Goal: Task Accomplishment & Management: Use online tool/utility

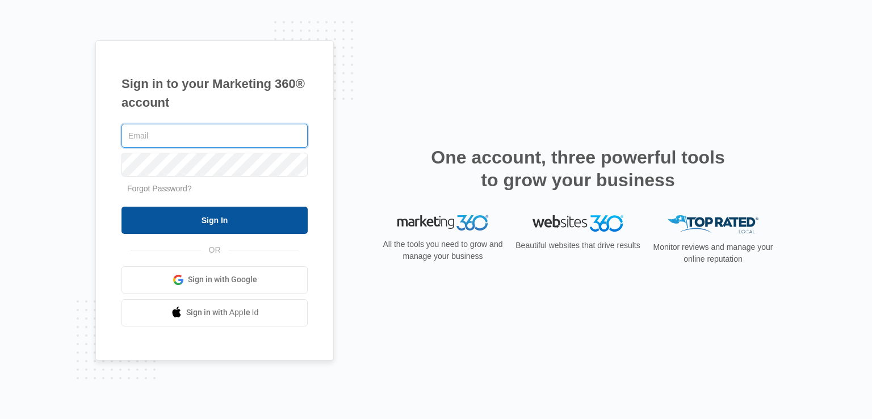
type input "[EMAIL_ADDRESS][DOMAIN_NAME]"
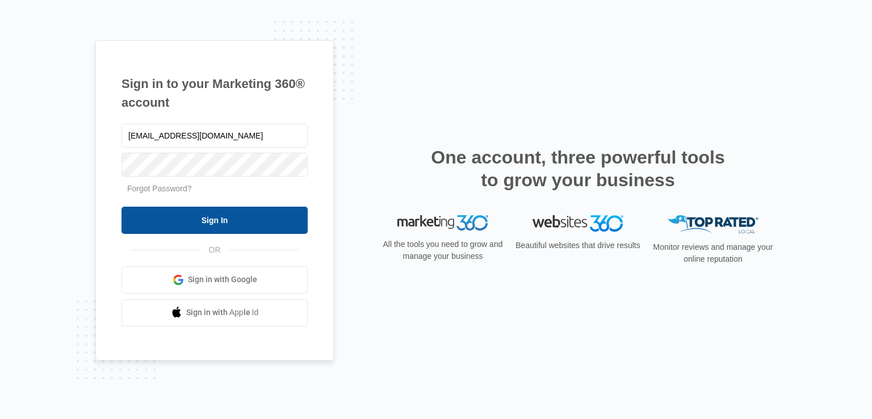
click at [268, 223] on input "Sign In" at bounding box center [215, 220] width 186 height 27
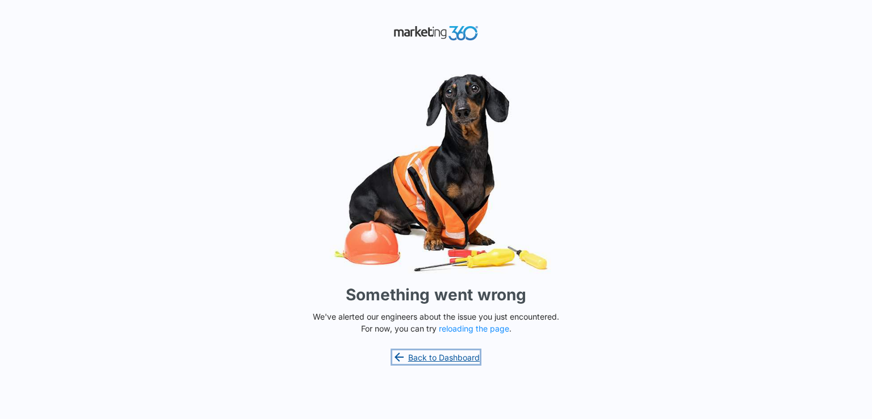
click at [455, 358] on link "Back to Dashboard" at bounding box center [435, 357] width 87 height 14
click at [468, 325] on button "reloading the page" at bounding box center [474, 328] width 70 height 9
click at [448, 333] on p "We've alerted our engineers about the issue you just encountered. For now, you …" at bounding box center [436, 323] width 256 height 24
click at [454, 332] on button "reloading the page" at bounding box center [474, 328] width 70 height 9
